Goal: Transaction & Acquisition: Purchase product/service

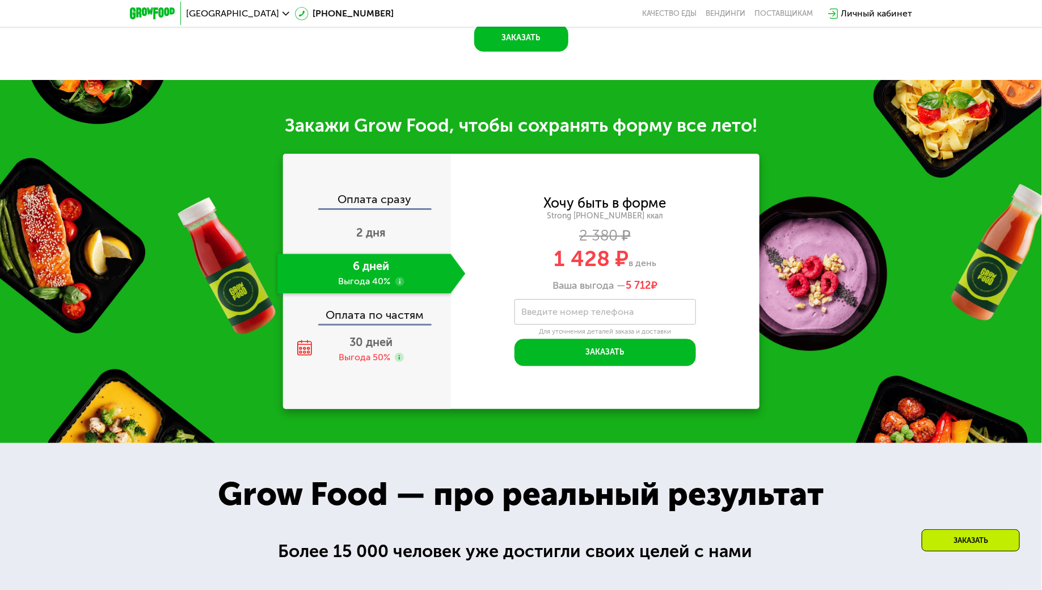
scroll to position [1363, 0]
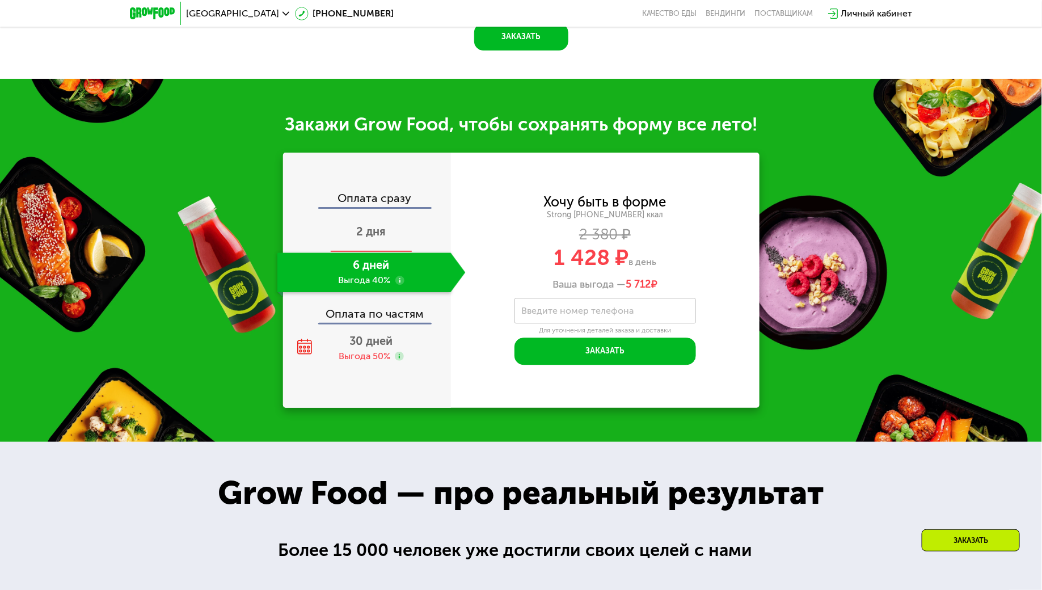
click at [373, 226] on div "2 дня" at bounding box center [371, 233] width 188 height 40
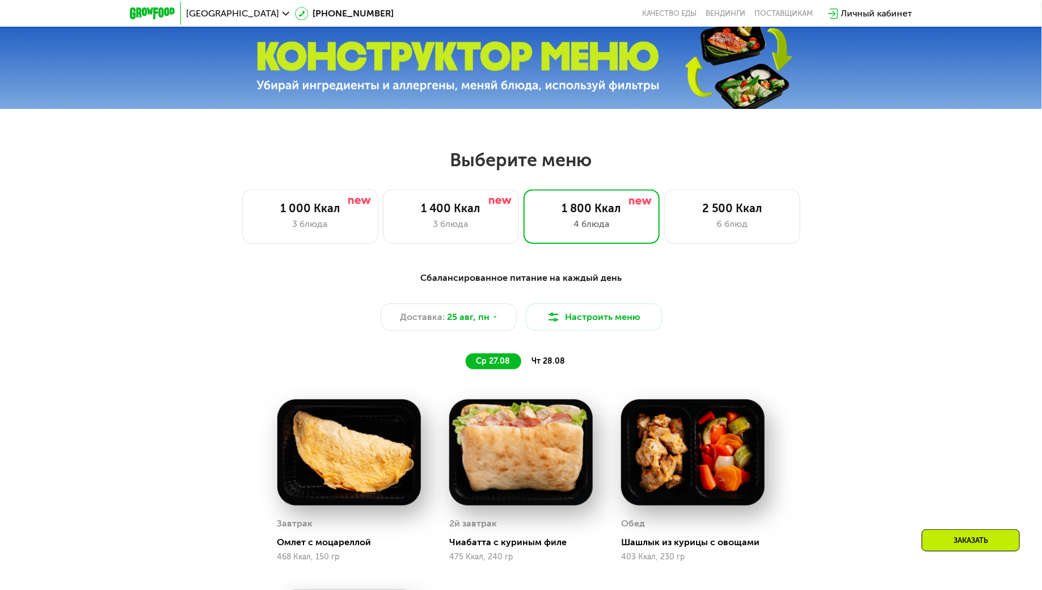
scroll to position [470, 0]
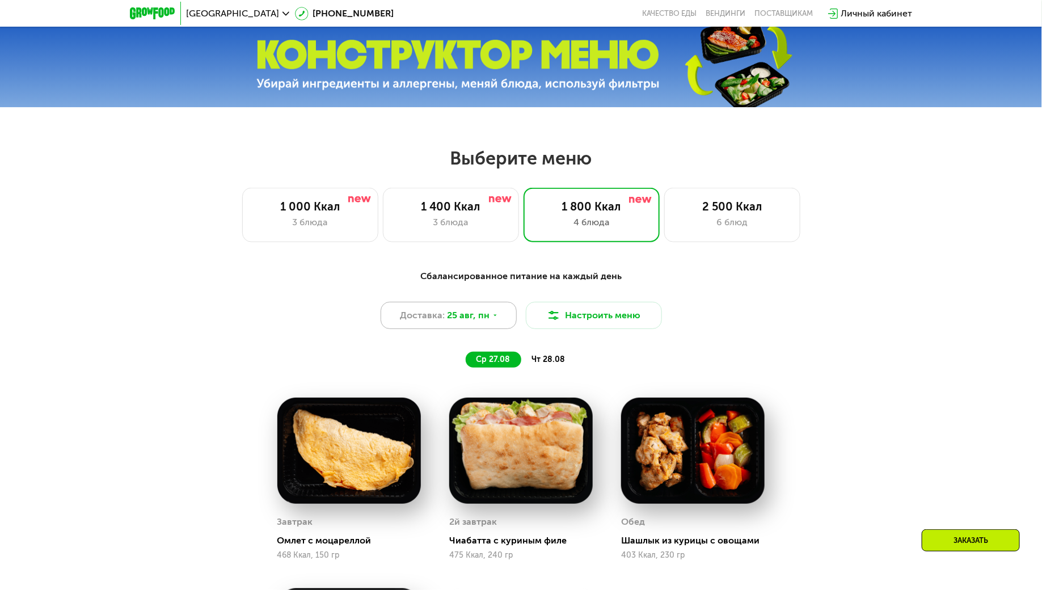
click at [450, 316] on span "25 авг, пн" at bounding box center [468, 315] width 43 height 14
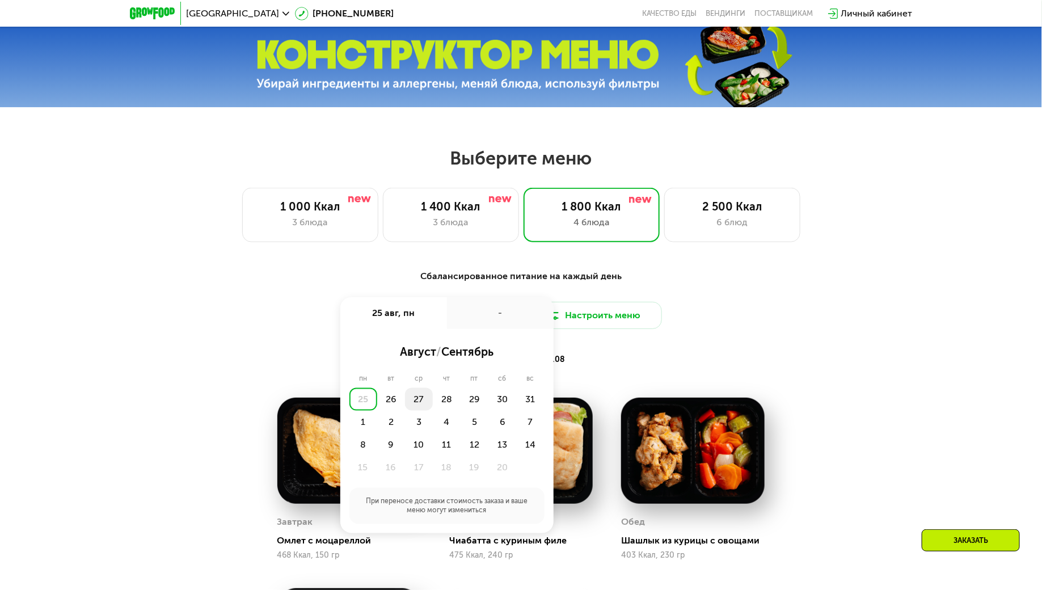
click at [433, 396] on div "27" at bounding box center [447, 399] width 28 height 23
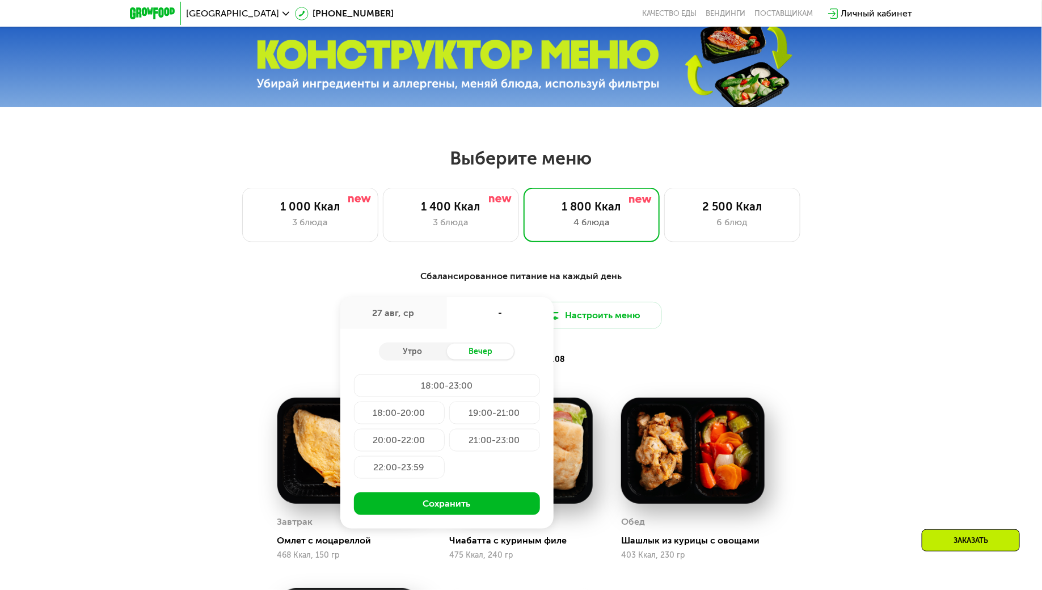
click at [409, 361] on div "Утро Вечер 18:00-23:00 18:00-20:00 19:00-21:00 20:00-22:00 21:00-23:00 22:00-23…" at bounding box center [446, 429] width 213 height 200
click at [412, 358] on div "Утро" at bounding box center [413, 352] width 68 height 16
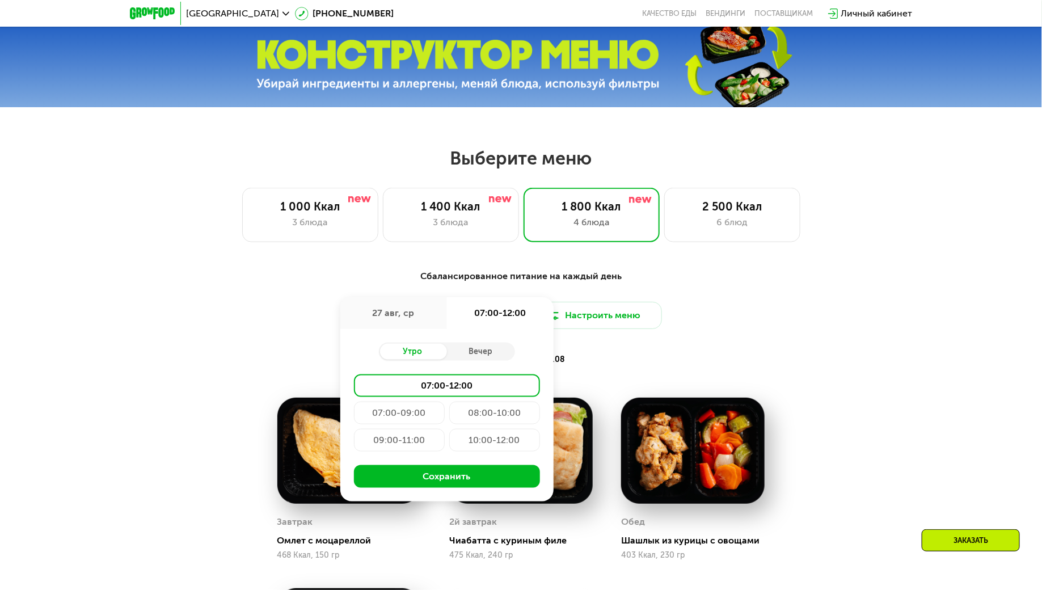
click at [449, 411] on div "07:00-09:00" at bounding box center [494, 412] width 91 height 23
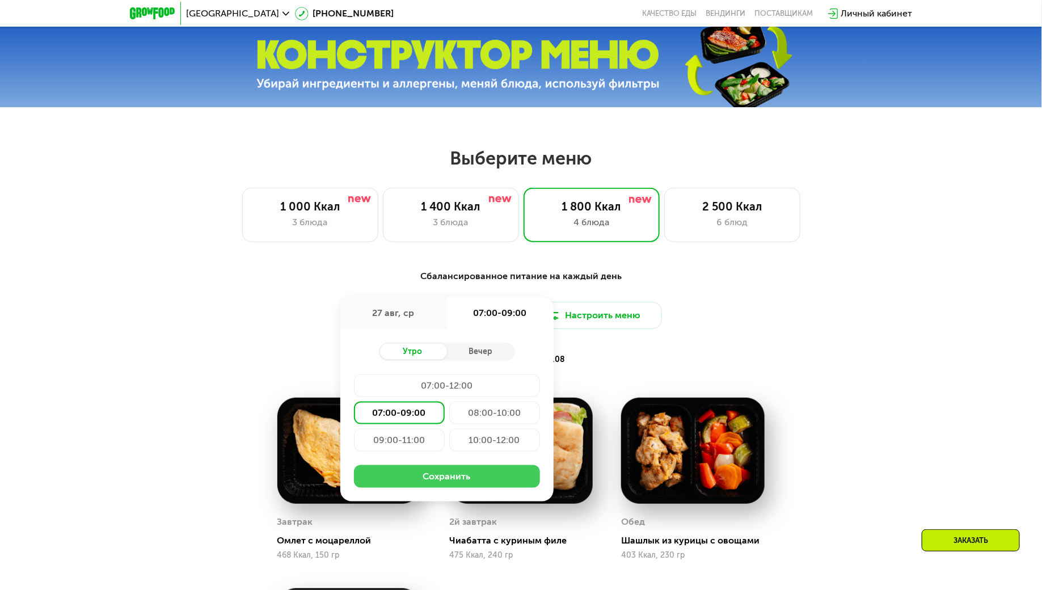
click at [447, 478] on button "Сохранить" at bounding box center [447, 476] width 186 height 23
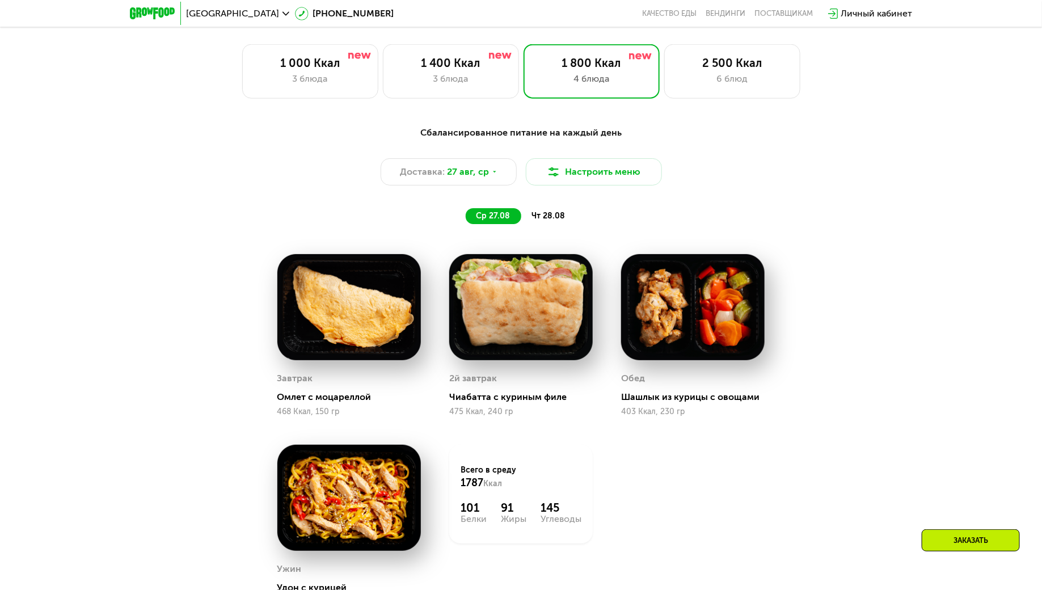
scroll to position [612, 0]
click at [561, 215] on span "чт 28.08" at bounding box center [547, 217] width 33 height 10
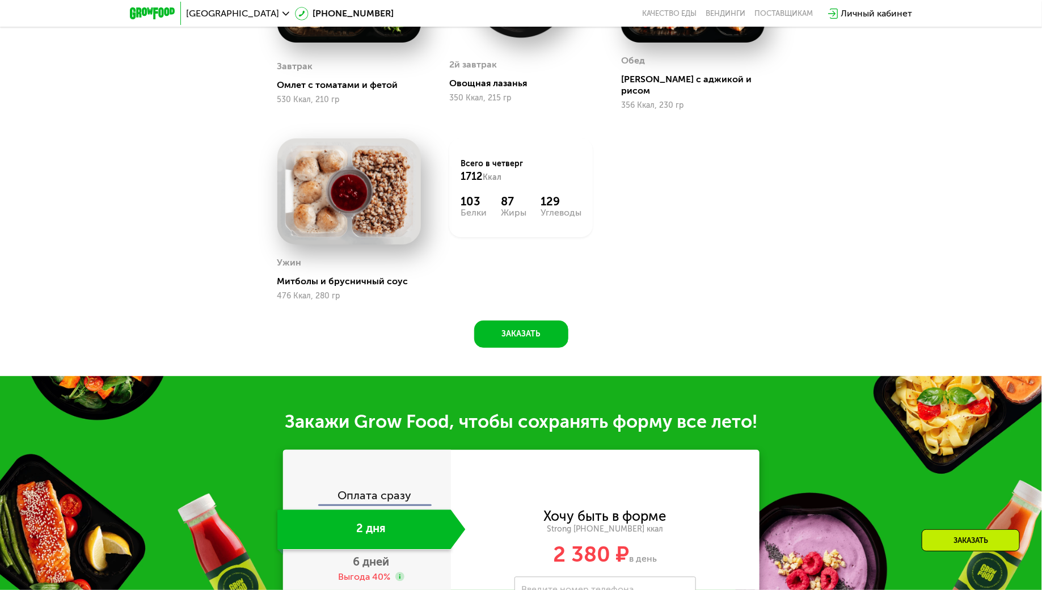
scroll to position [933, 0]
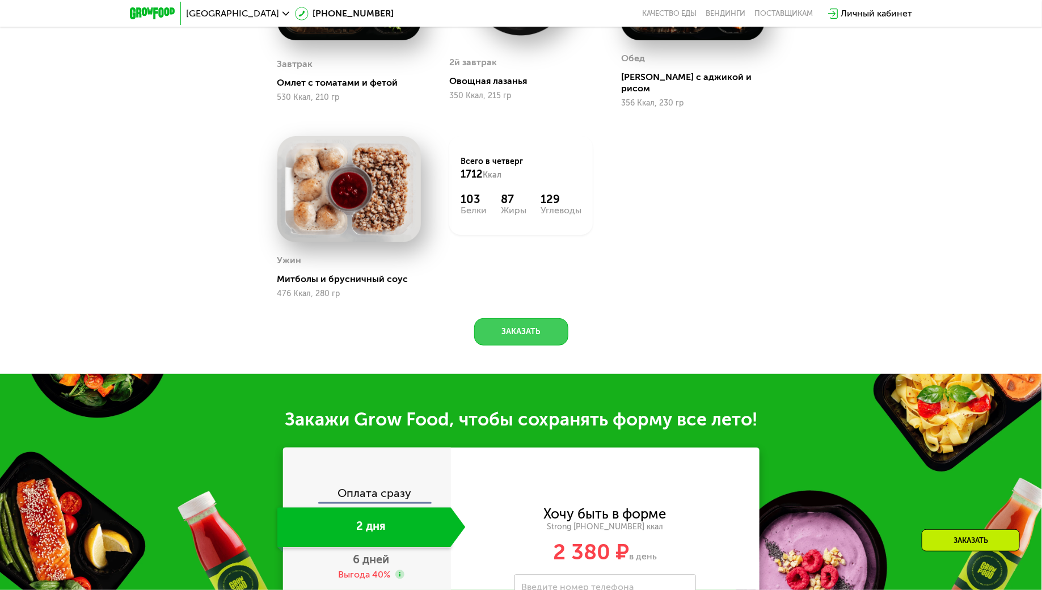
click at [530, 322] on button "Заказать" at bounding box center [521, 331] width 94 height 27
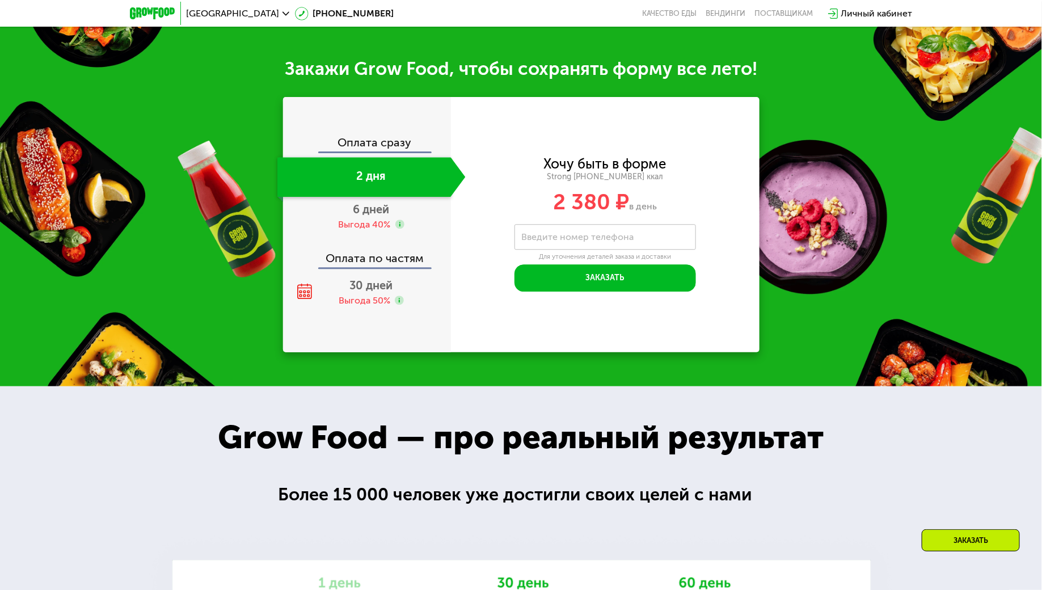
scroll to position [1295, 0]
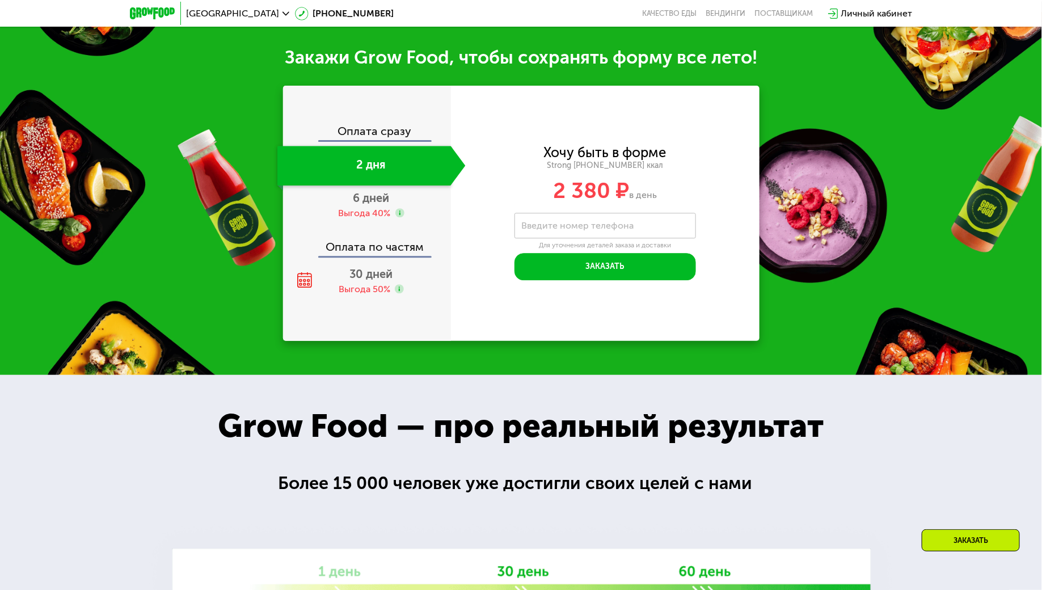
click at [590, 222] on label "Введите номер телефона" at bounding box center [578, 225] width 112 height 6
click at [590, 215] on input "Введите номер телефона" at bounding box center [604, 226] width 181 height 26
type input "**********"
click at [619, 259] on button "Заказать" at bounding box center [604, 266] width 181 height 27
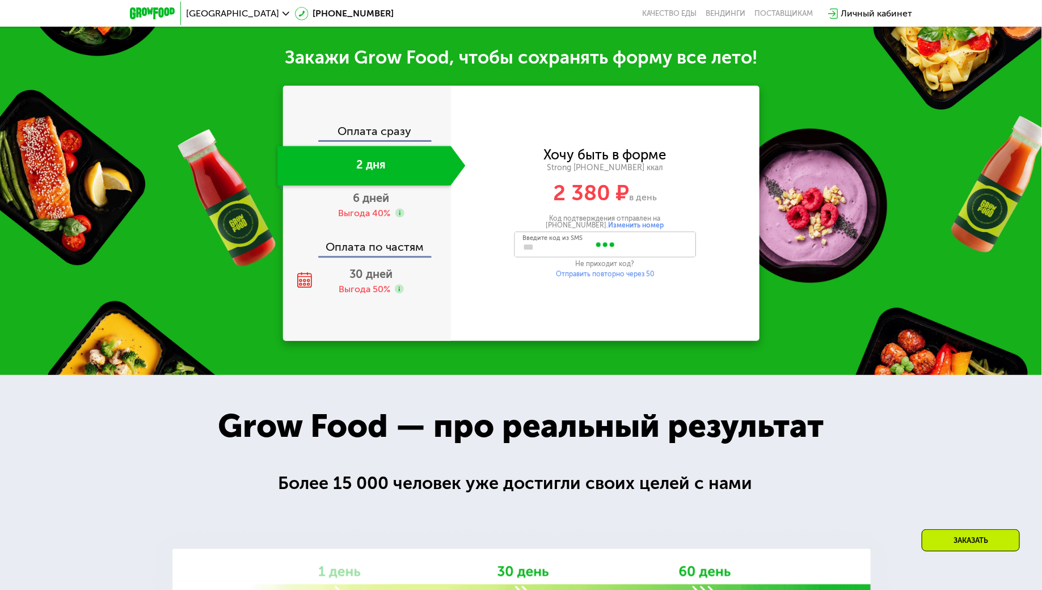
type input "****"
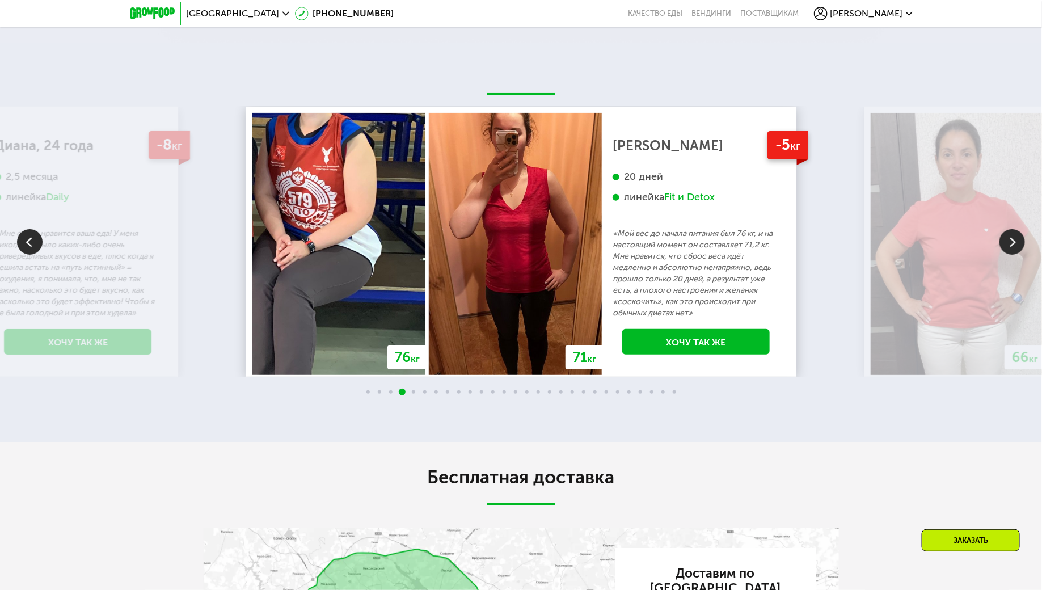
scroll to position [2178, 0]
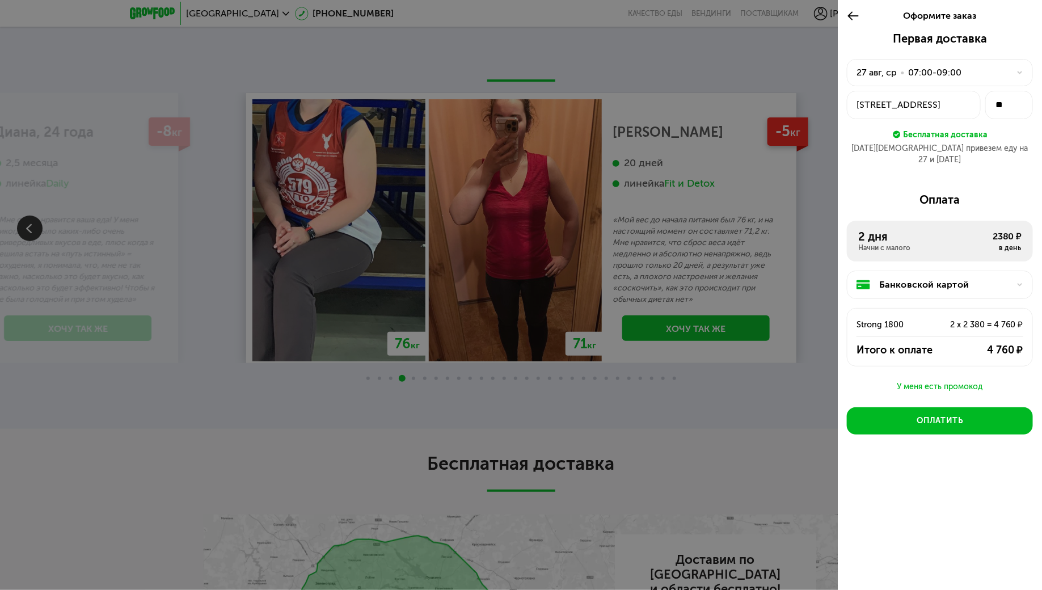
click at [907, 105] on div "[STREET_ADDRESS]" at bounding box center [913, 105] width 115 height 14
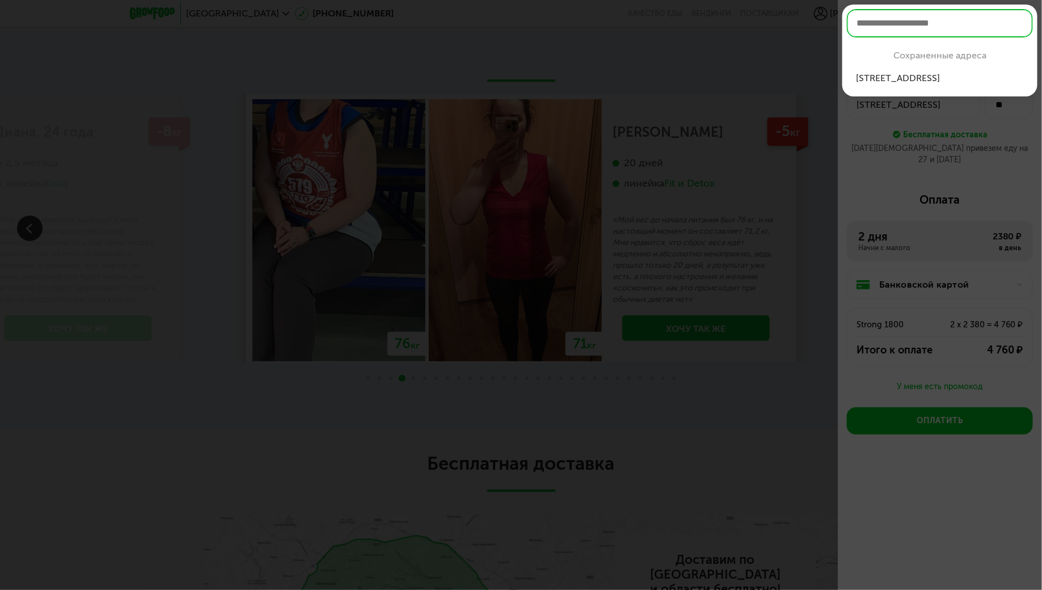
type input "*"
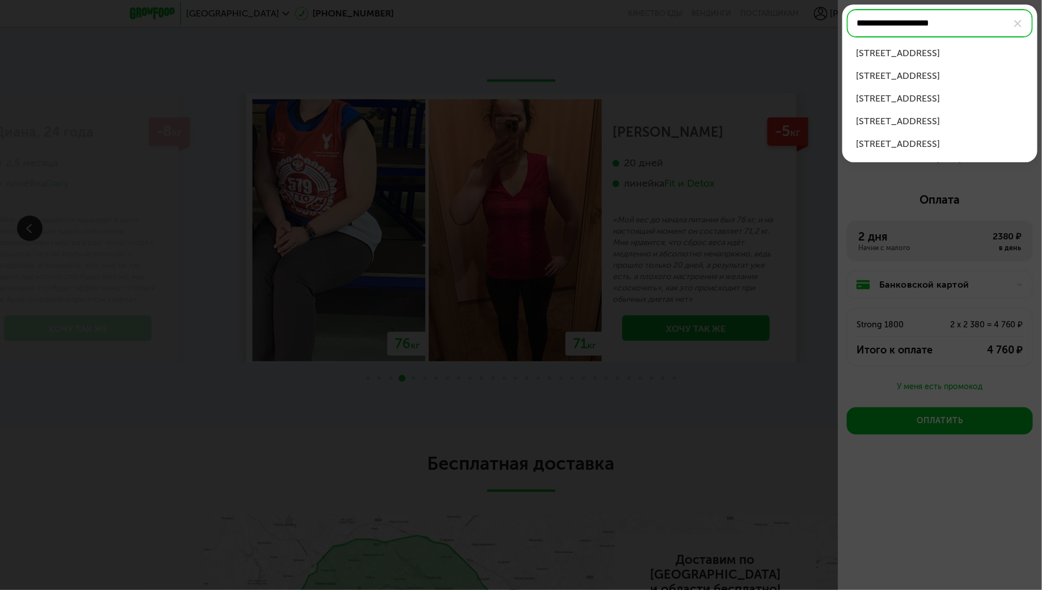
click at [923, 57] on div "[STREET_ADDRESS]" at bounding box center [940, 53] width 168 height 14
type input "**********"
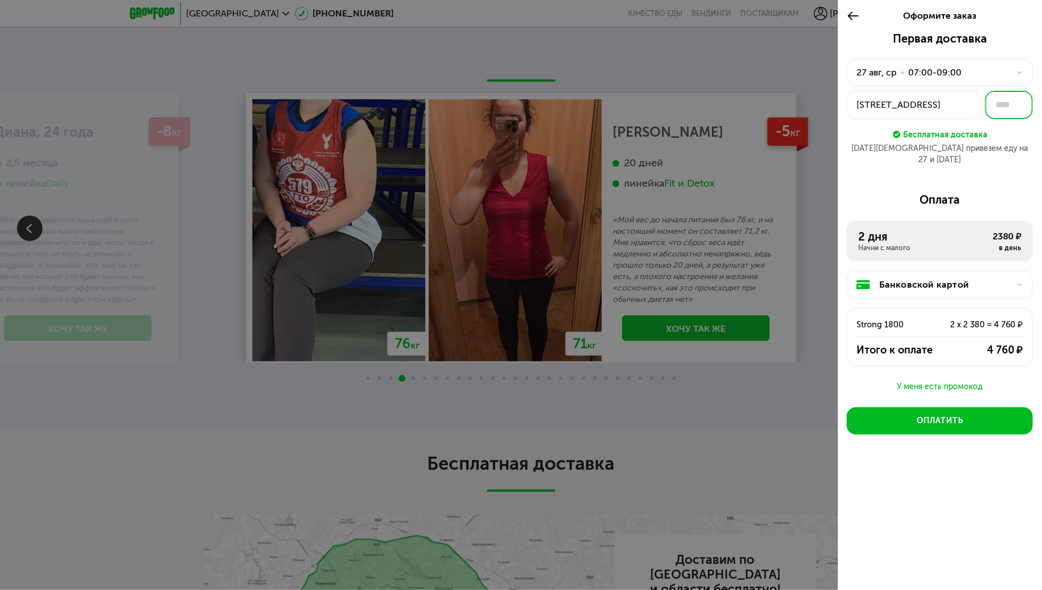
click at [1003, 102] on input "text" at bounding box center [1009, 105] width 48 height 28
type input "***"
click at [1020, 150] on div "[DATE][DEMOGRAPHIC_DATA] привезем еду на 27 и [DATE]" at bounding box center [940, 154] width 186 height 23
click at [955, 279] on div "Банковской картой" at bounding box center [940, 284] width 186 height 28
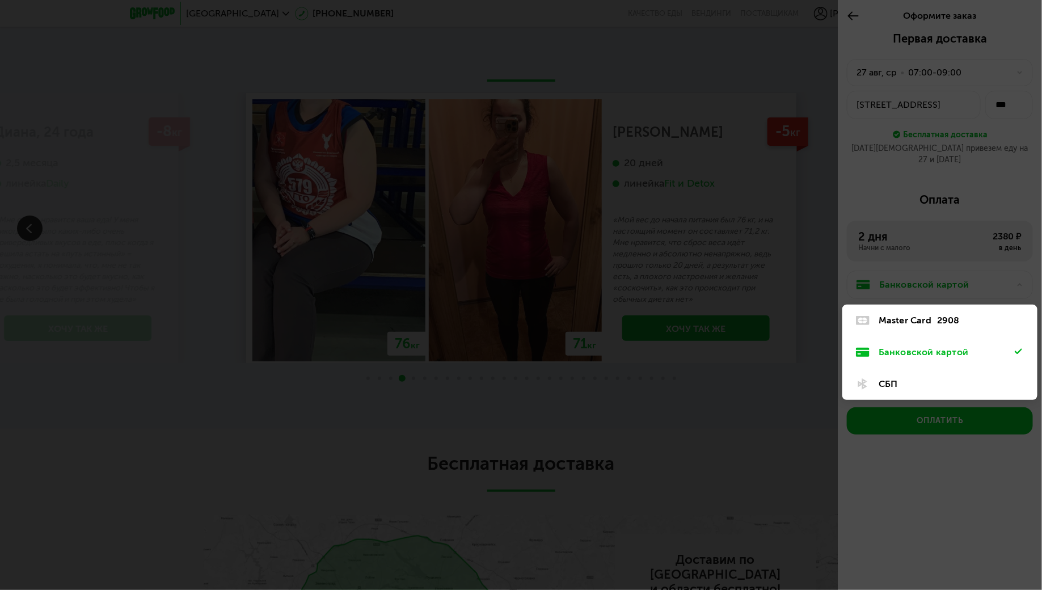
click at [919, 489] on div at bounding box center [521, 295] width 1042 height 590
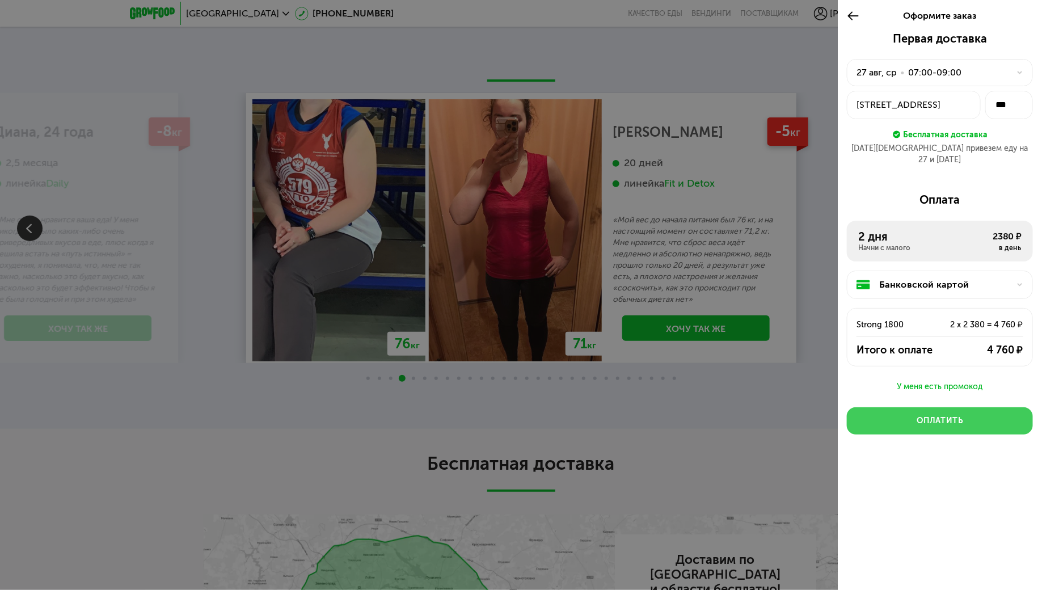
click at [951, 415] on div "Оплатить" at bounding box center [939, 420] width 46 height 11
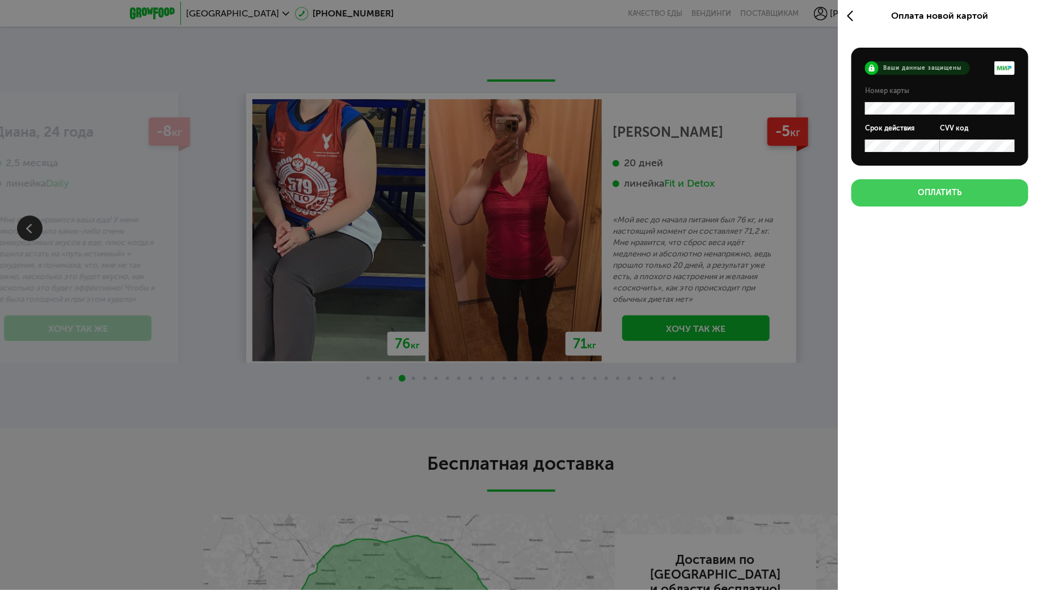
click at [940, 194] on div "Оплатить" at bounding box center [940, 192] width 44 height 11
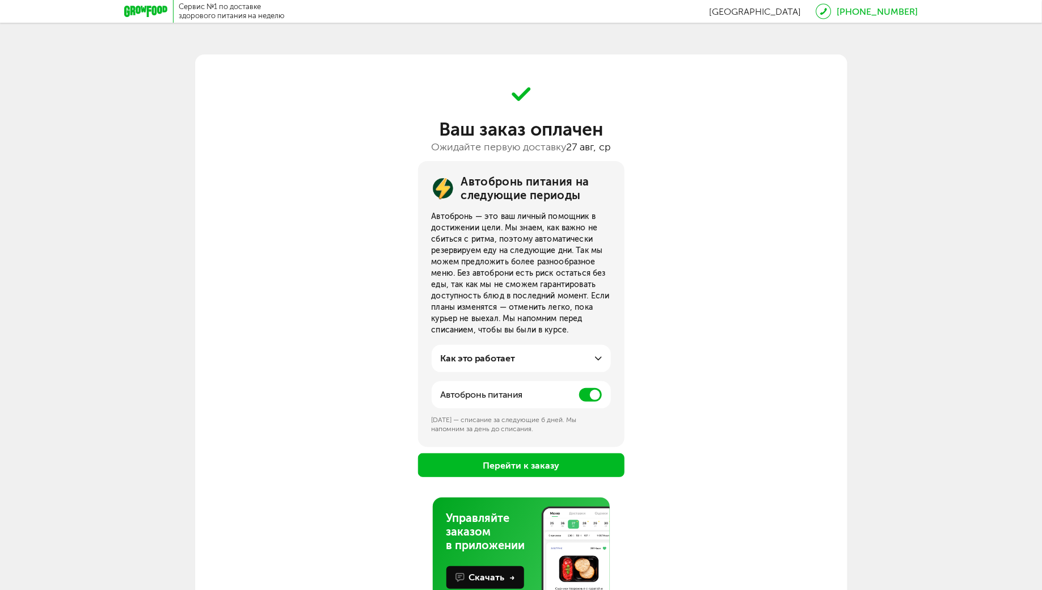
click at [593, 396] on span at bounding box center [590, 395] width 23 height 14
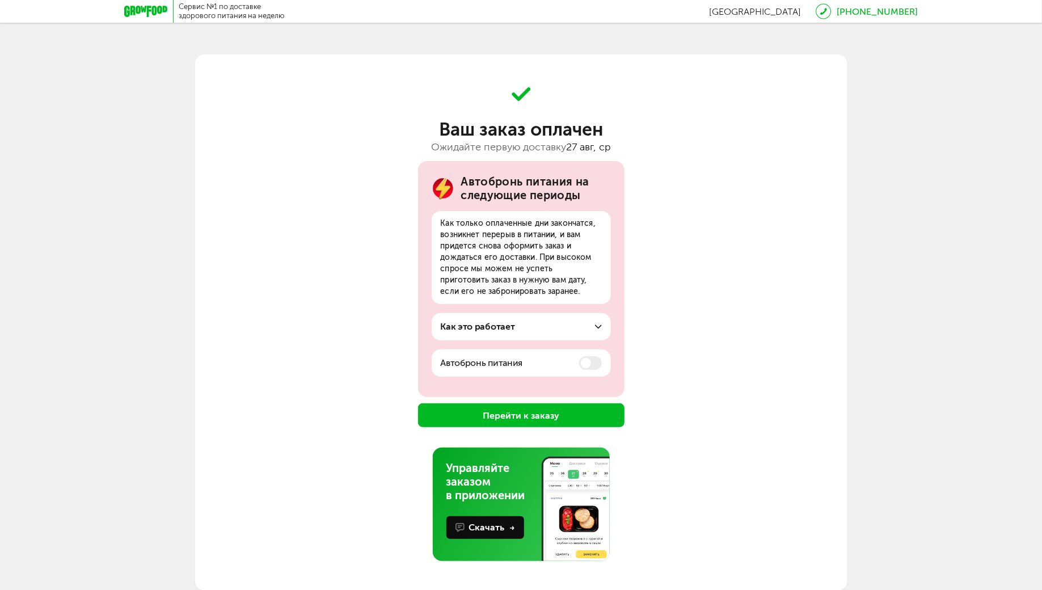
click at [513, 408] on button "Перейти к заказу" at bounding box center [521, 415] width 206 height 24
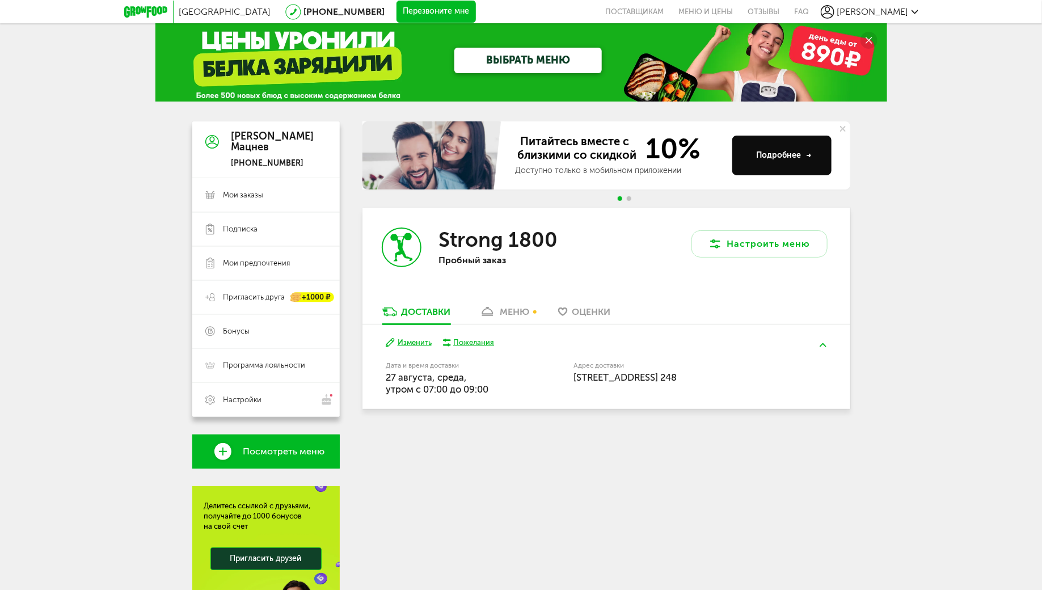
scroll to position [14, 0]
